Goal: Book appointment/travel/reservation

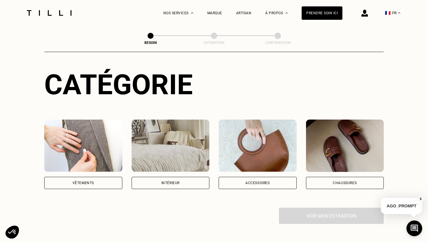
scroll to position [76, 0]
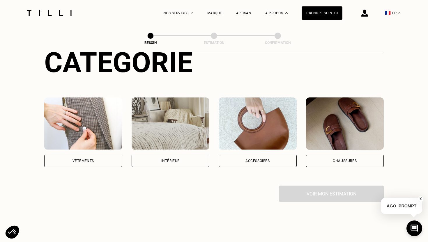
click at [111, 155] on div "Vêtements" at bounding box center [83, 161] width 78 height 12
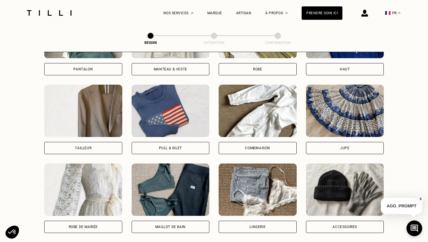
scroll to position [324, 0]
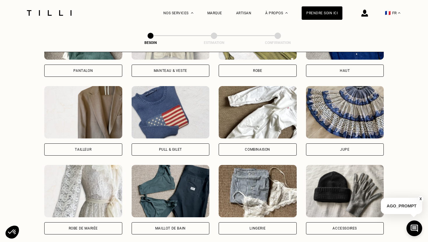
click at [97, 65] on div "Pantalon" at bounding box center [83, 71] width 78 height 12
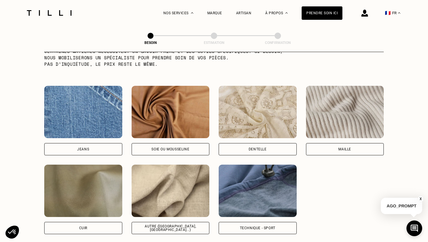
scroll to position [601, 0]
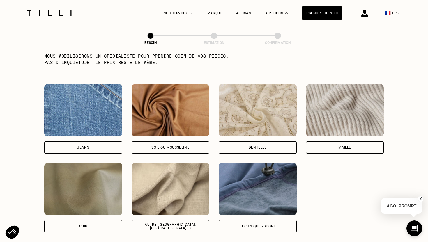
click at [241, 225] on div "Technique - Sport" at bounding box center [258, 226] width 36 height 3
select select "FR"
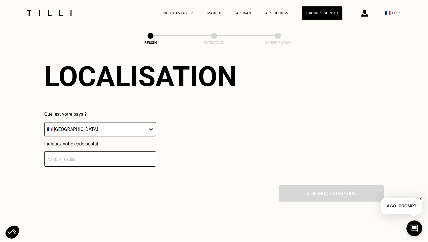
scroll to position [830, 0]
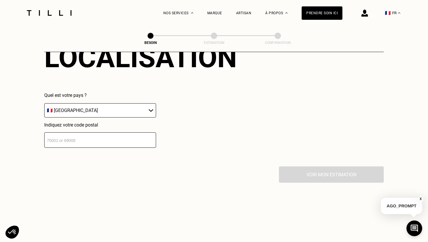
click at [125, 134] on input "number" at bounding box center [100, 140] width 112 height 15
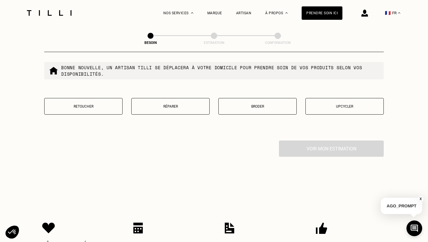
scroll to position [1006, 0]
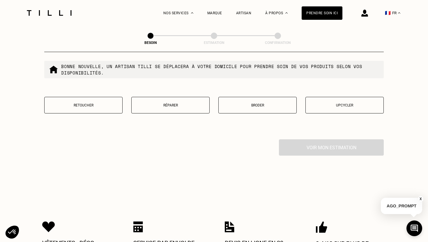
type input "59260"
click at [78, 103] on p "Retoucher" at bounding box center [83, 105] width 72 height 4
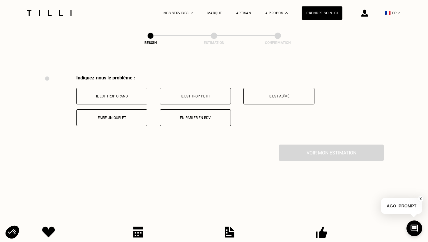
scroll to position [1074, 0]
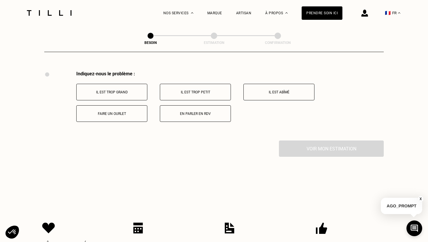
click at [125, 112] on p "Faire un ourlet" at bounding box center [112, 114] width 65 height 4
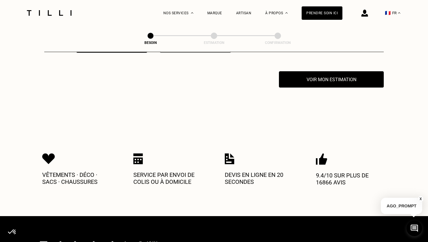
scroll to position [1144, 0]
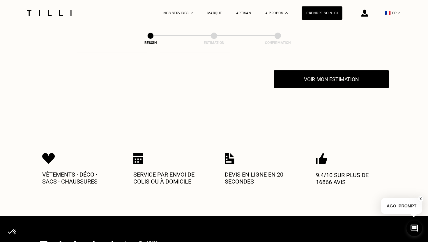
click at [305, 78] on button "Voir mon estimation" at bounding box center [331, 79] width 115 height 18
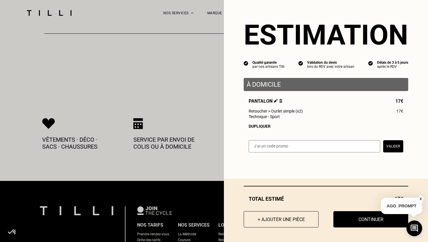
scroll to position [1179, 0]
